Goal: Check status: Check status

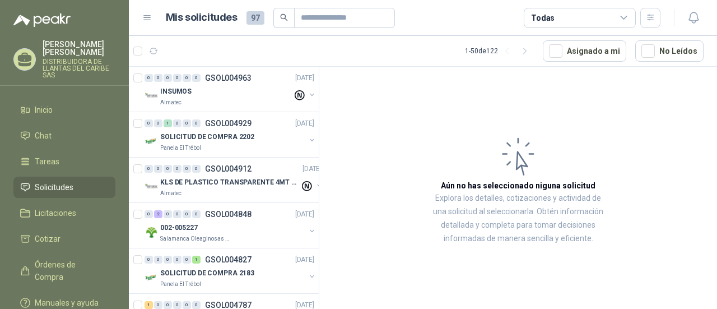
click at [55, 188] on span "Solicitudes" at bounding box center [54, 187] width 39 height 12
click at [243, 99] on div "Almatec" at bounding box center [226, 102] width 132 height 9
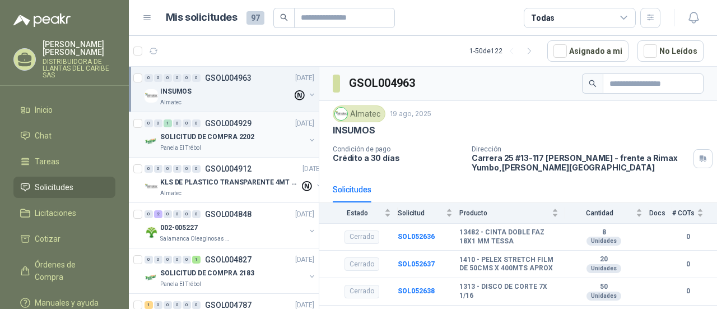
click at [240, 154] on div "0 0 1 0 0 0 GSOL004929 19/08/25 SOLICITUD DE COMPRA 2202 Panela El Trébol" at bounding box center [224, 134] width 190 height 45
click at [220, 148] on div "Panela El Trébol" at bounding box center [232, 147] width 145 height 9
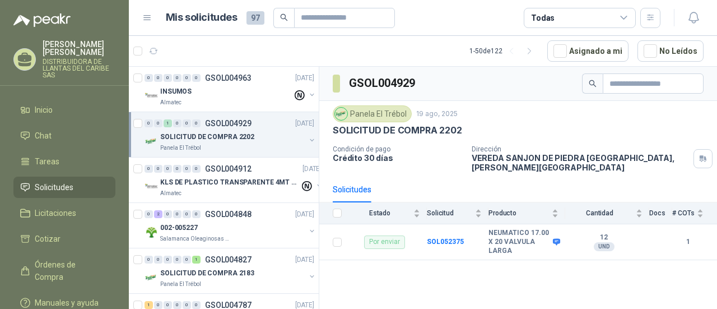
click at [220, 148] on div "Panela El Trébol" at bounding box center [232, 147] width 145 height 9
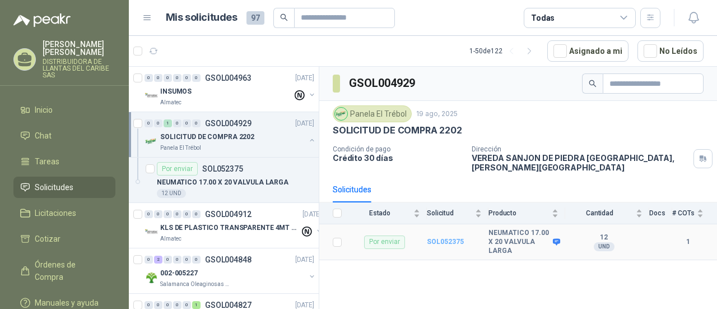
click at [457, 237] on b "SOL052375" at bounding box center [445, 241] width 37 height 8
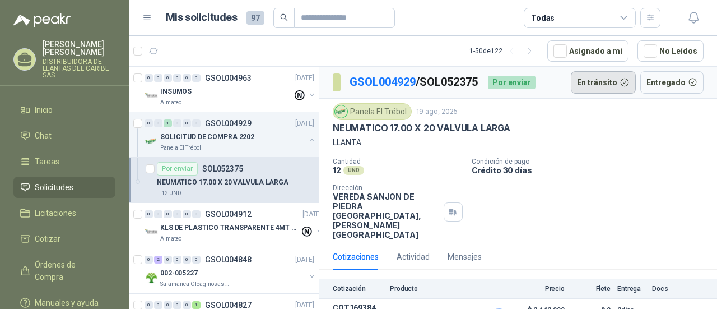
click at [610, 82] on button "En tránsito" at bounding box center [603, 82] width 65 height 22
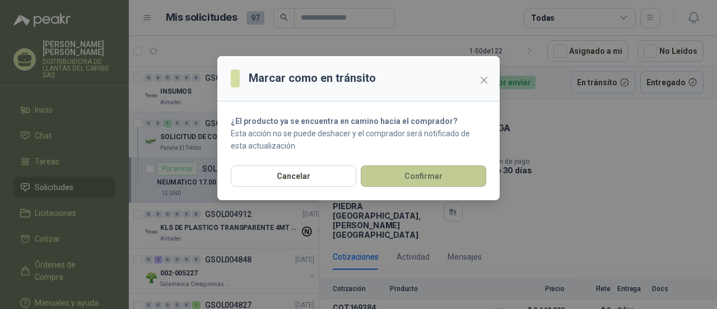
click at [440, 174] on button "Confirmar" at bounding box center [423, 175] width 125 height 21
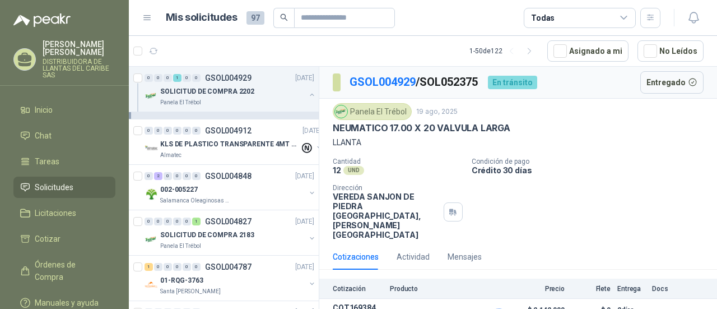
scroll to position [85, 0]
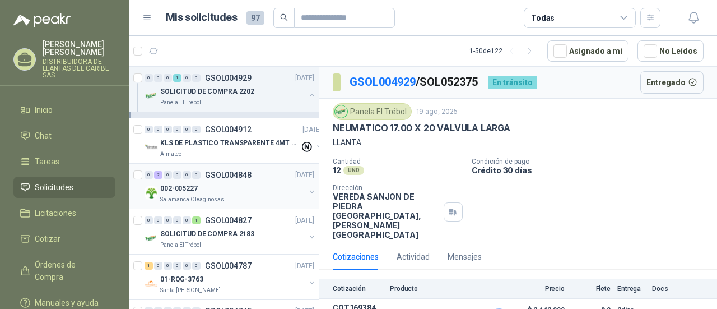
click at [250, 193] on div "002-005227" at bounding box center [232, 187] width 145 height 13
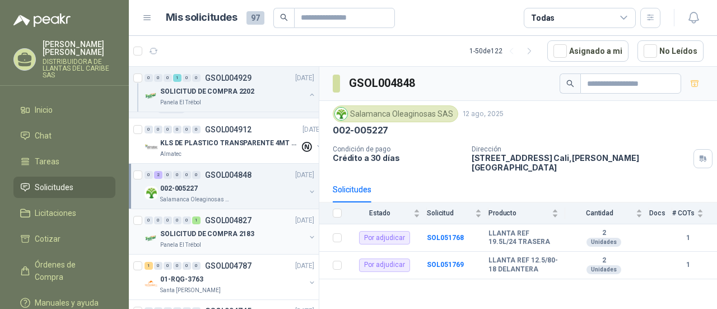
click at [219, 230] on p "SOLICITUD DE COMPRA 2183" at bounding box center [207, 234] width 94 height 11
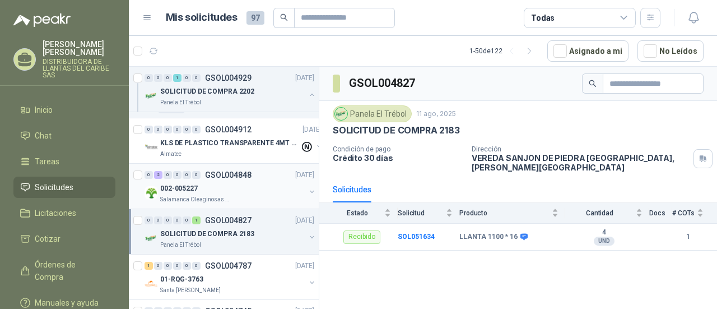
click at [251, 197] on div "Salamanca Oleaginosas SAS" at bounding box center [232, 199] width 145 height 9
